Goal: Entertainment & Leisure: Consume media (video, audio)

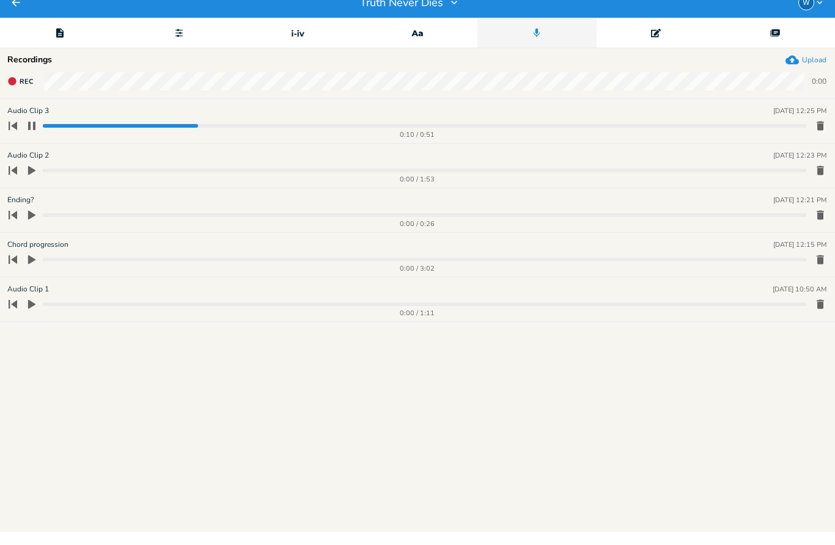
click at [31, 134] on icon "button" at bounding box center [32, 139] width 10 height 10
click at [12, 134] on icon "button" at bounding box center [13, 138] width 9 height 9
click at [36, 133] on icon "button" at bounding box center [31, 138] width 11 height 11
click at [35, 133] on icon "button" at bounding box center [31, 138] width 11 height 11
click at [480, 129] on div "0:22 / 0:51" at bounding box center [405, 139] width 802 height 20
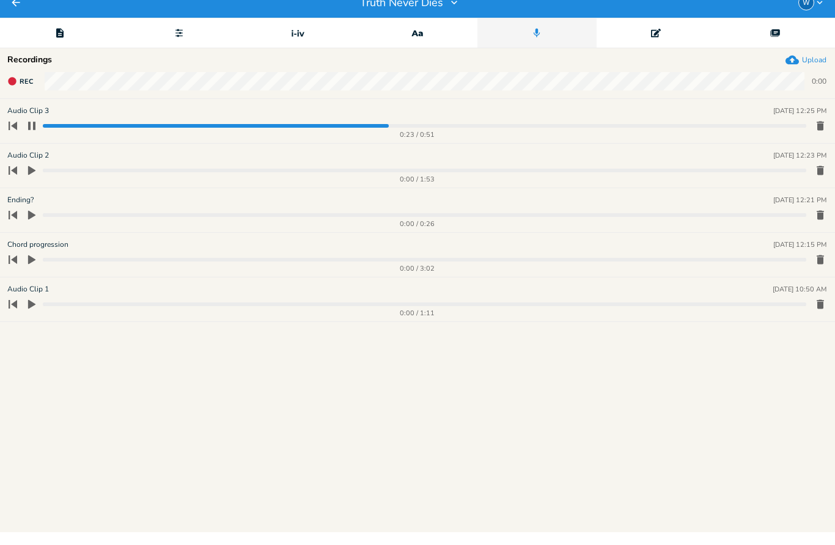
click at [525, 137] on progress at bounding box center [424, 139] width 763 height 4
click at [667, 129] on div "0:34 / 0:51" at bounding box center [405, 139] width 802 height 20
click at [688, 137] on progress at bounding box center [424, 139] width 763 height 4
click at [39, 129] on button "button" at bounding box center [31, 139] width 18 height 20
click at [36, 178] on icon "button" at bounding box center [31, 183] width 11 height 11
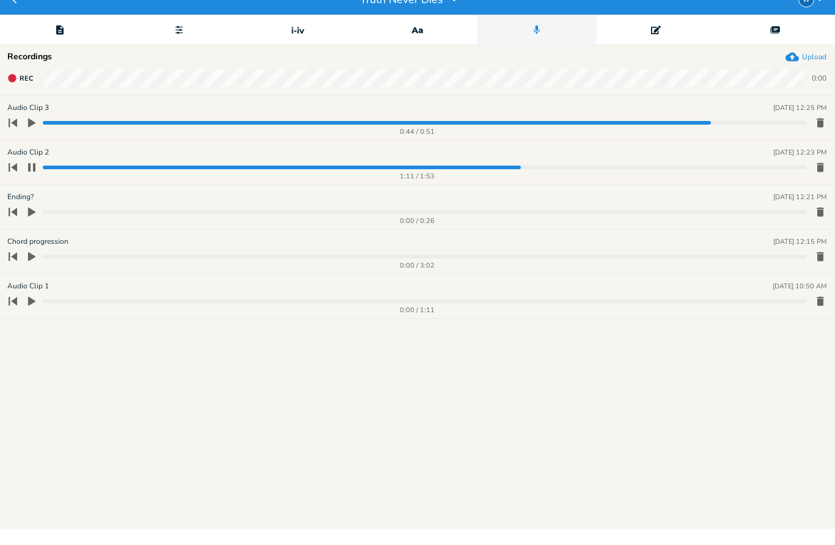
click at [386, 181] on progress at bounding box center [424, 183] width 763 height 4
click at [39, 173] on button "button" at bounding box center [31, 183] width 18 height 20
